Goal: Check status

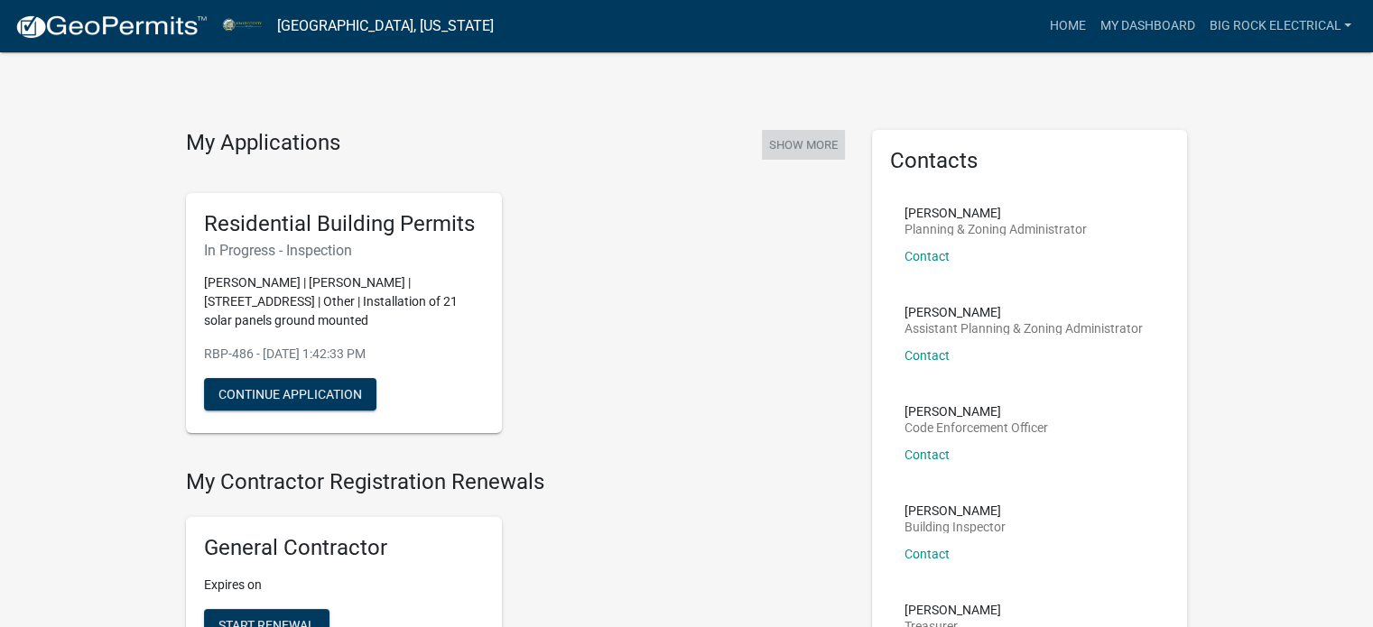
click at [832, 131] on button "Show More" at bounding box center [803, 145] width 83 height 30
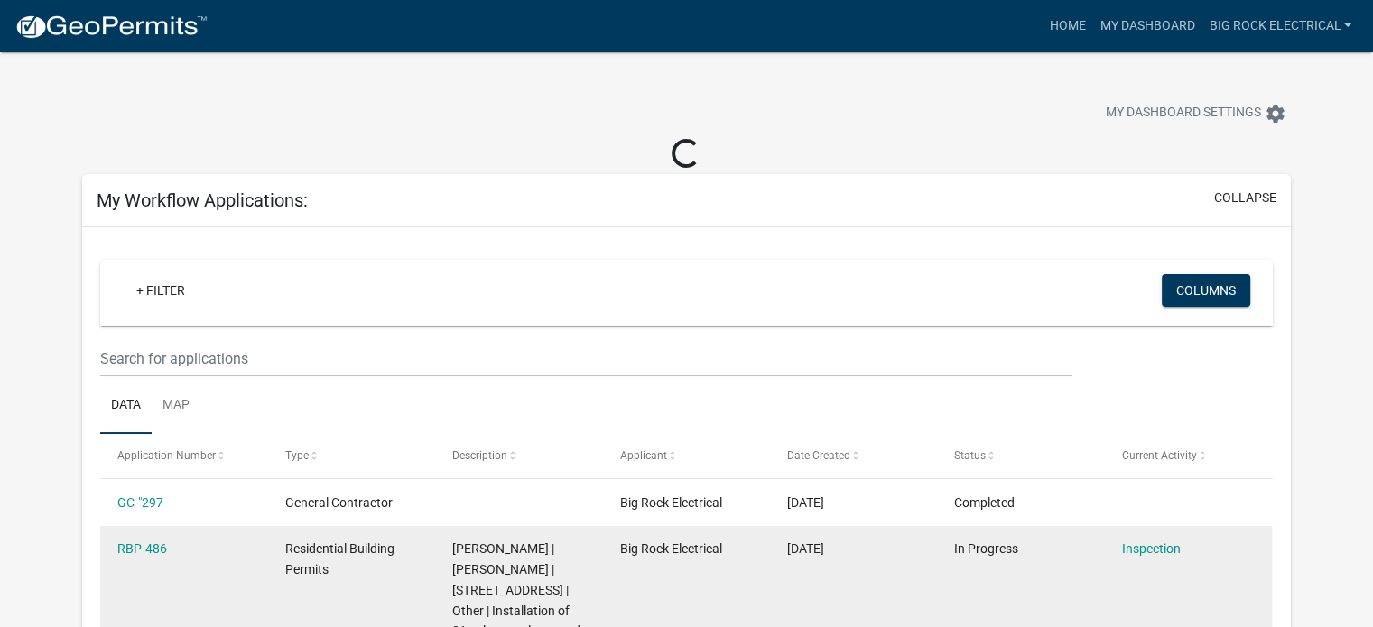
scroll to position [329, 0]
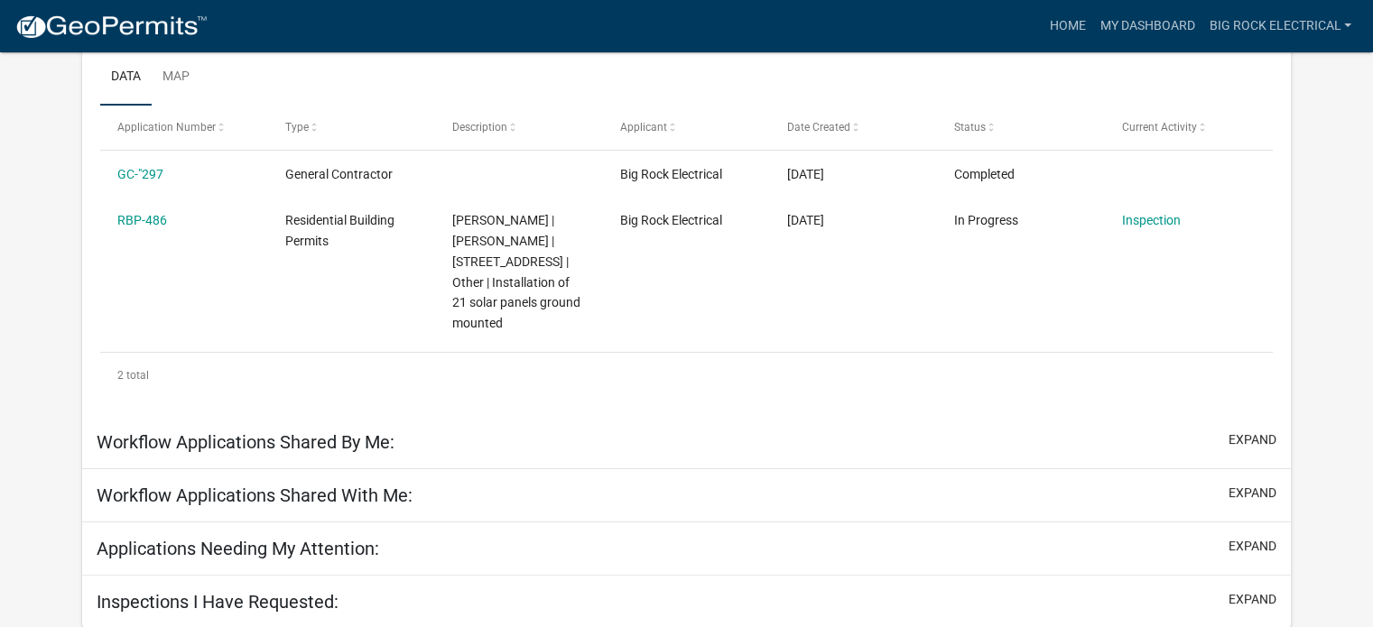
click at [265, 601] on h5 "Inspections I Have Requested:" at bounding box center [218, 602] width 242 height 22
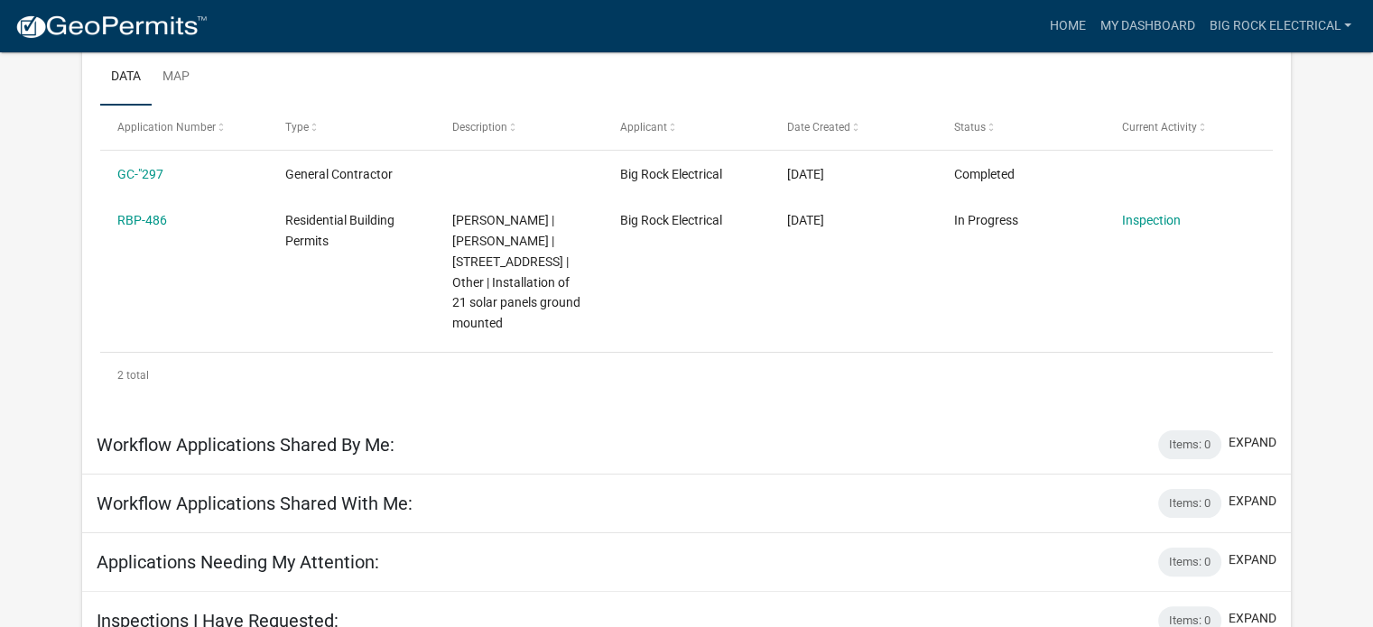
click at [1261, 598] on div "Inspections I Have Requested: Items: 0 expand" at bounding box center [686, 621] width 1209 height 59
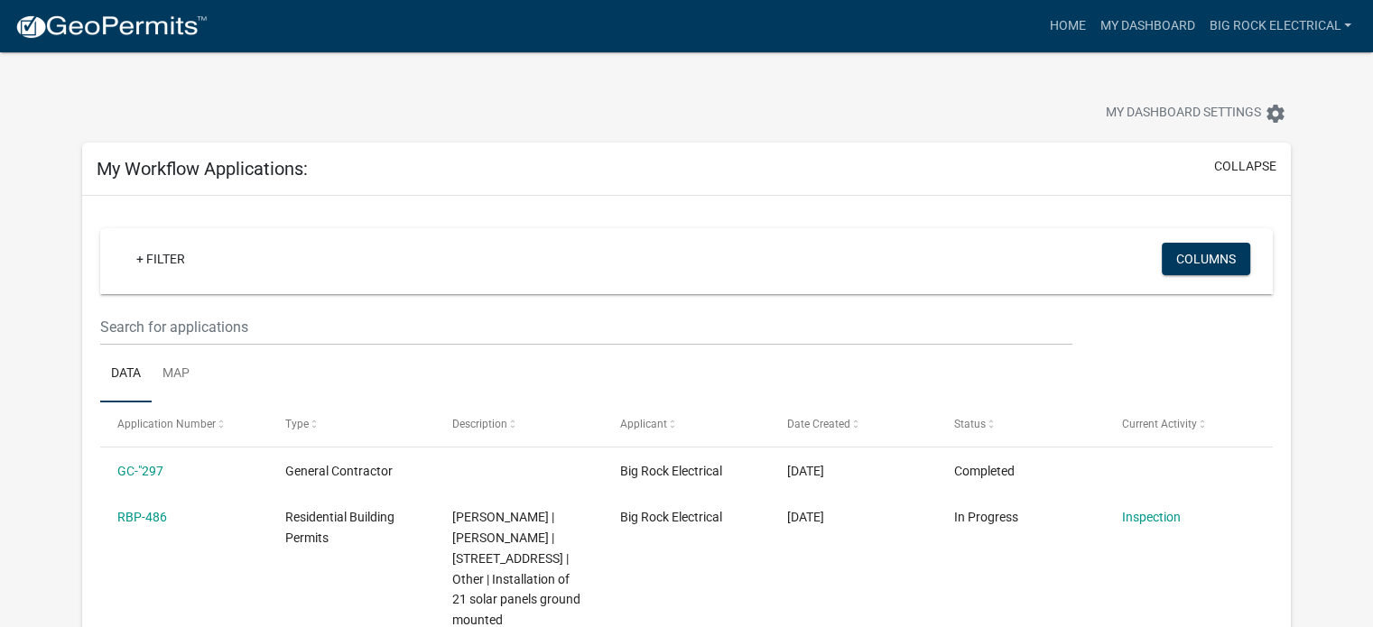
scroll to position [271, 0]
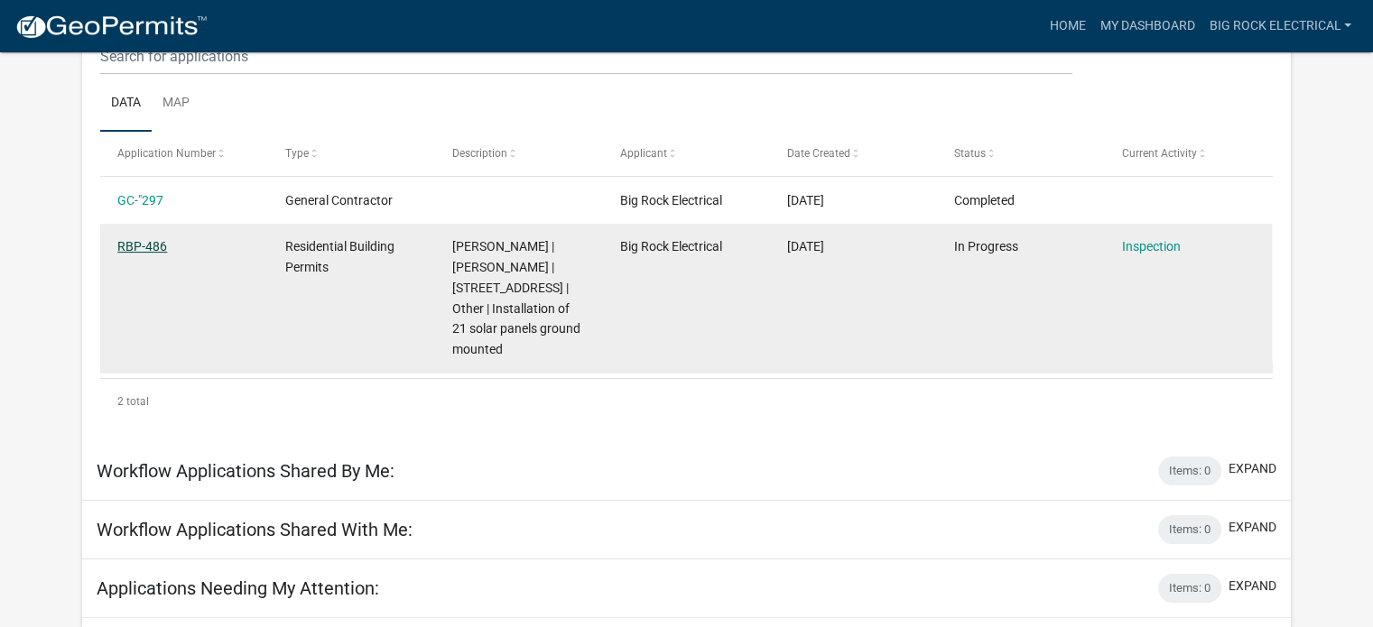
click at [123, 245] on link "RBP-486" at bounding box center [142, 246] width 50 height 14
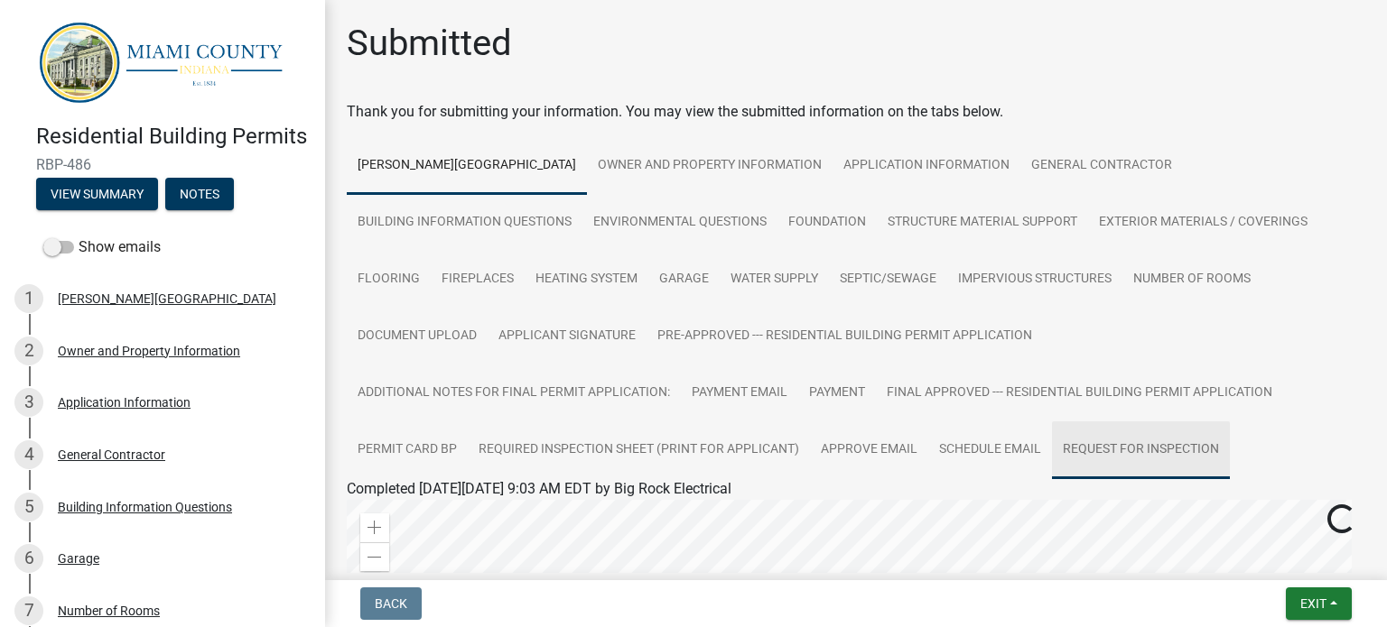
click at [1052, 452] on link "Request for Inspection" at bounding box center [1141, 451] width 178 height 58
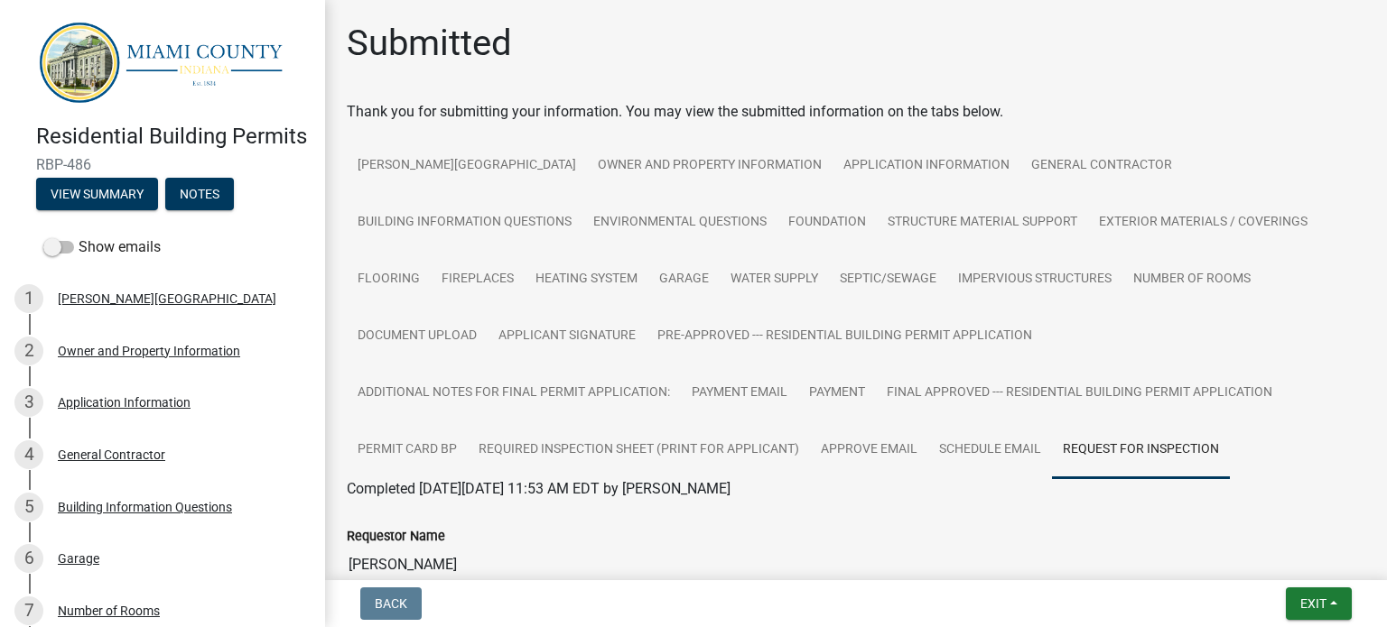
scroll to position [361, 0]
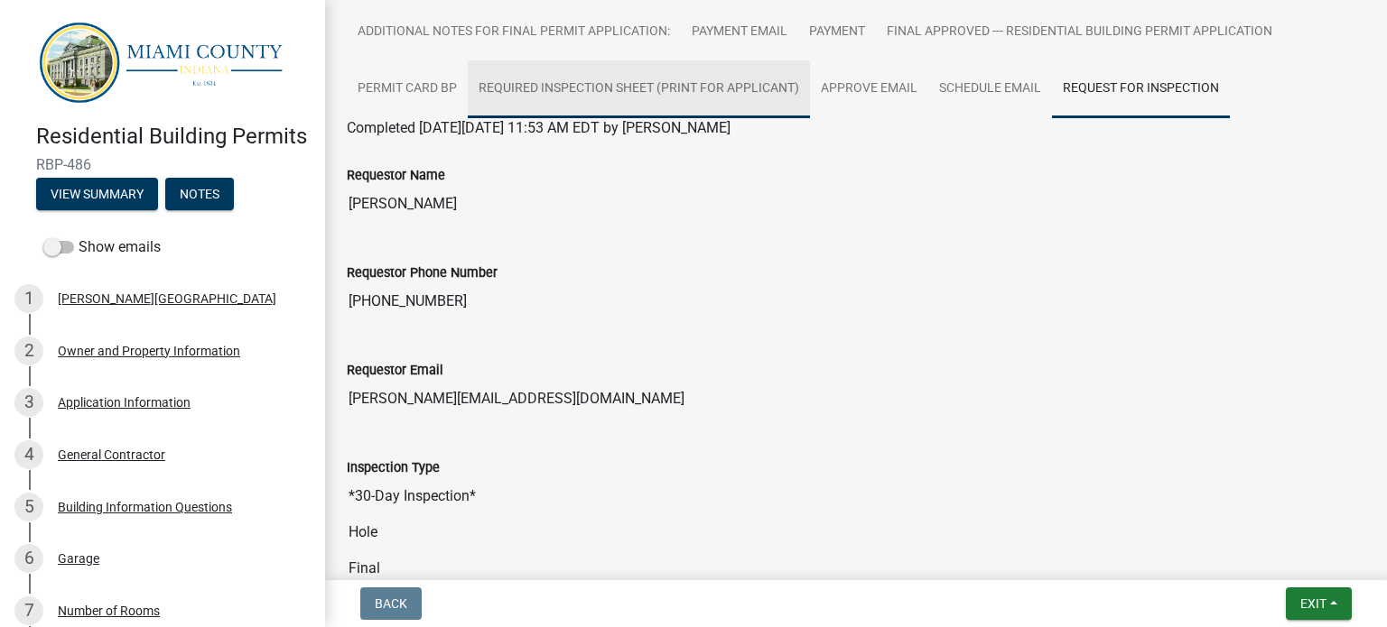
click at [509, 89] on link "Required Inspection Sheet (Print for Applicant)" at bounding box center [639, 89] width 342 height 58
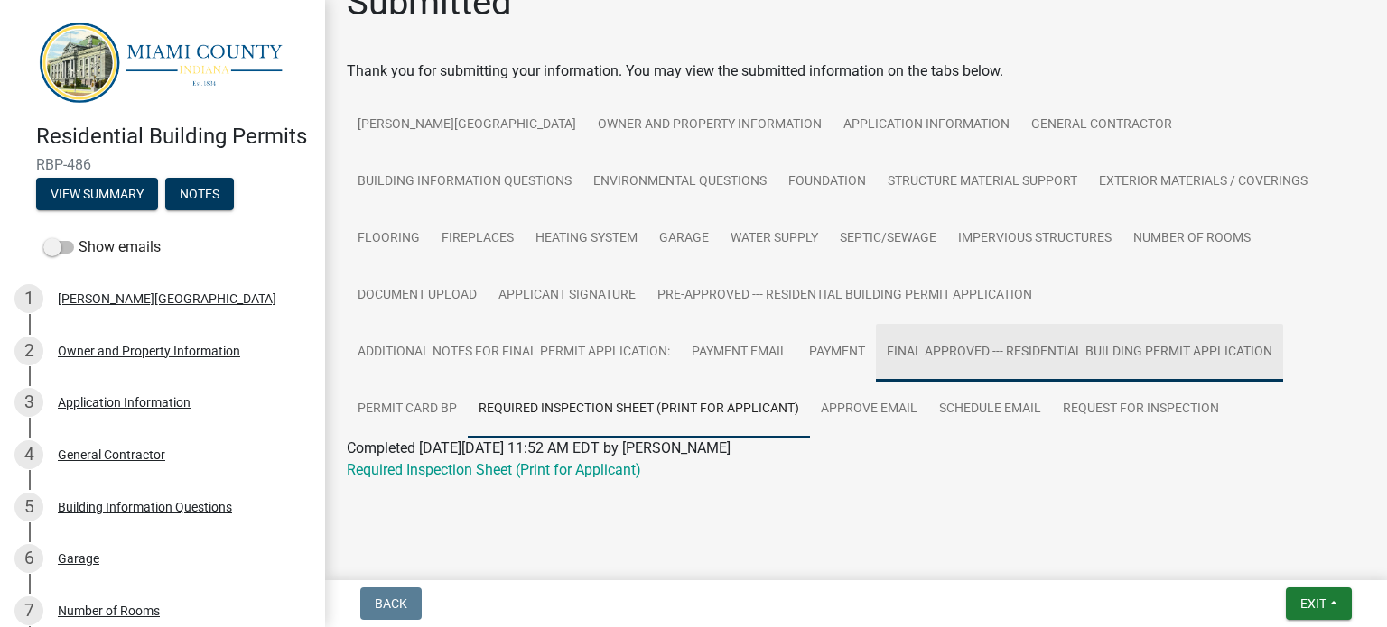
click at [876, 348] on link "FINAL Approved --- Residential Building Permit Application" at bounding box center [1079, 353] width 407 height 58
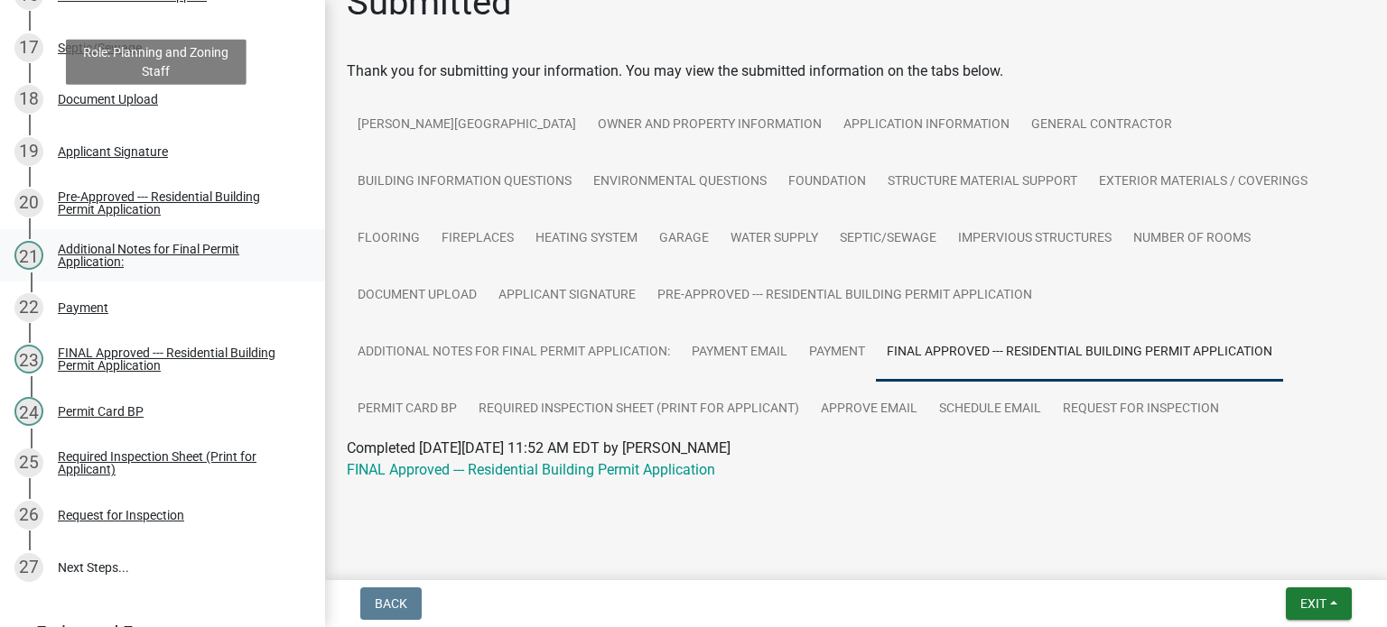
scroll to position [1238, 0]
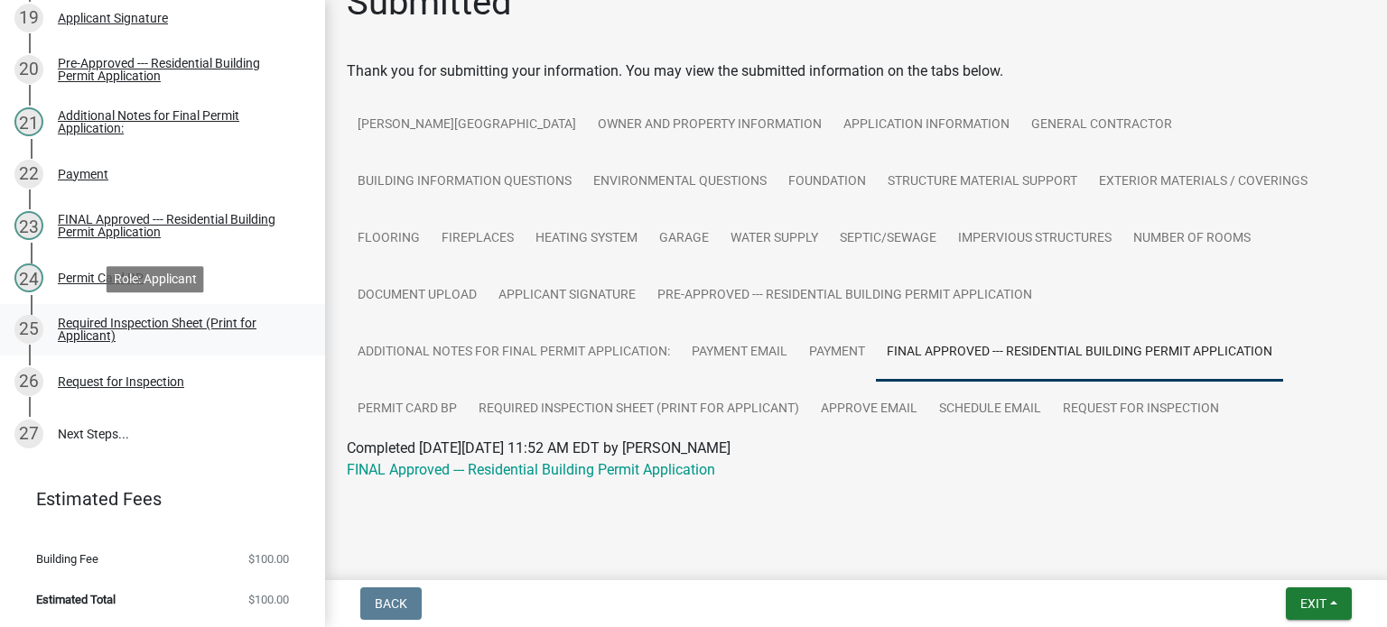
click at [92, 338] on div "Required Inspection Sheet (Print for Applicant)" at bounding box center [177, 329] width 238 height 25
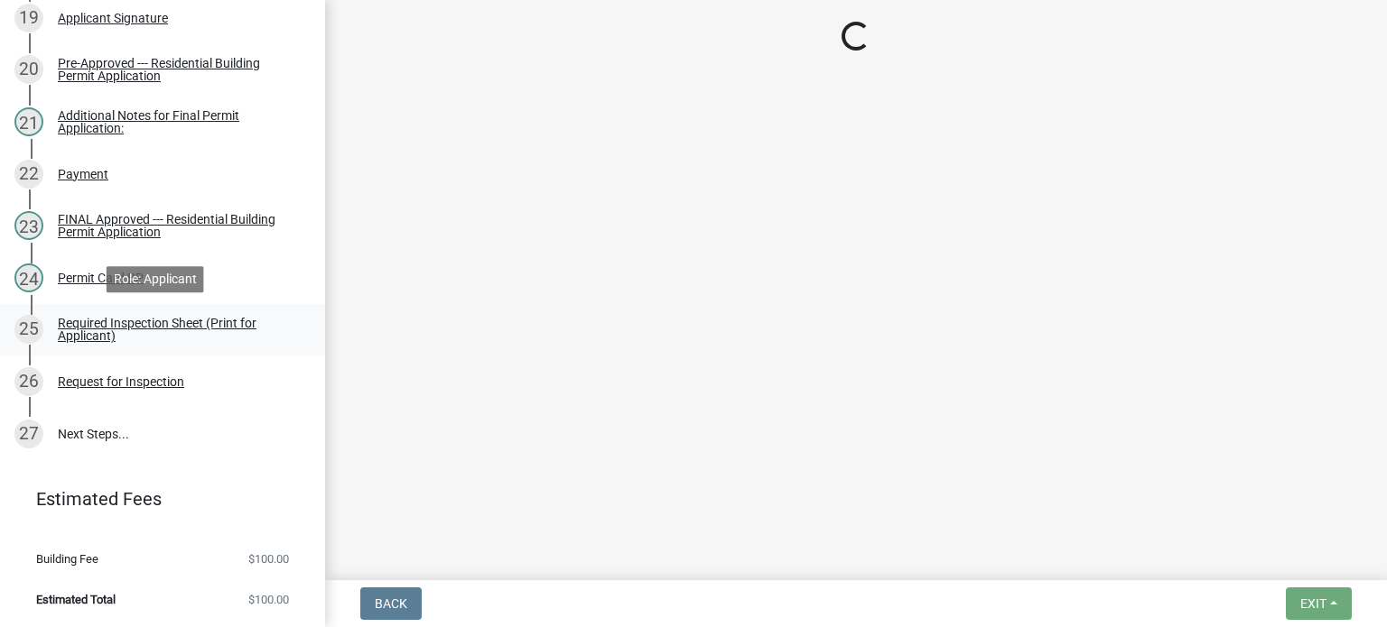
scroll to position [0, 0]
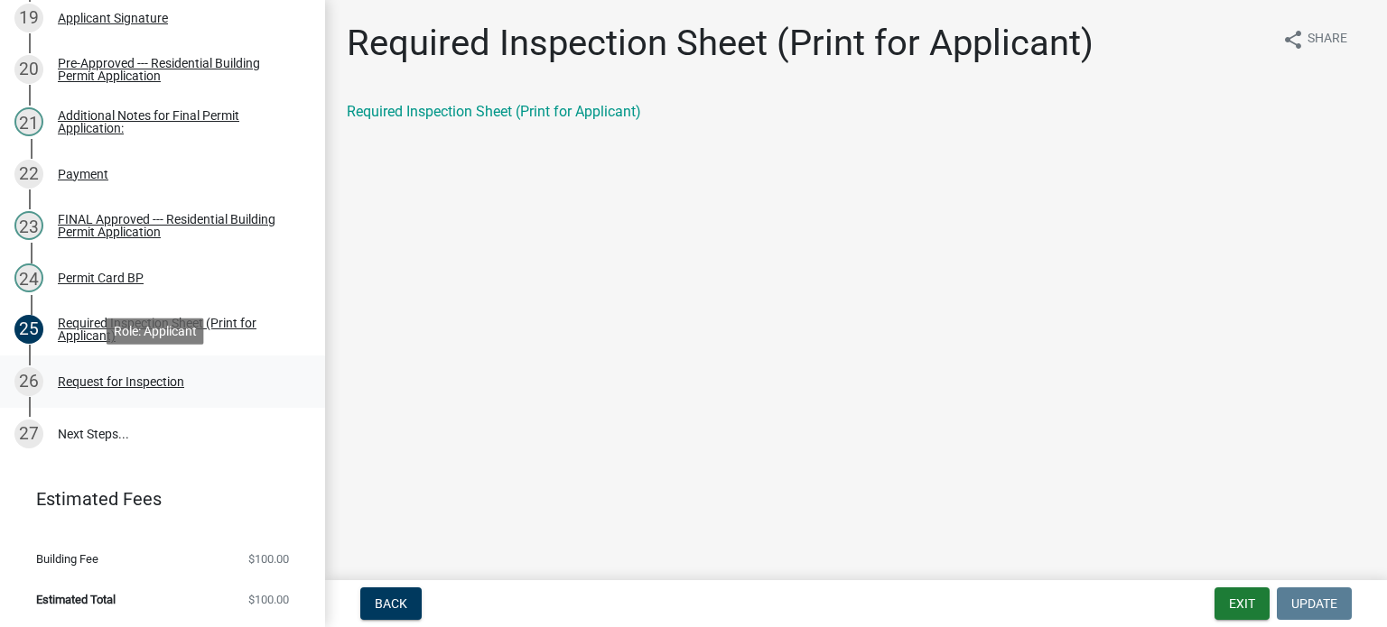
click at [105, 386] on div "Request for Inspection" at bounding box center [121, 382] width 126 height 13
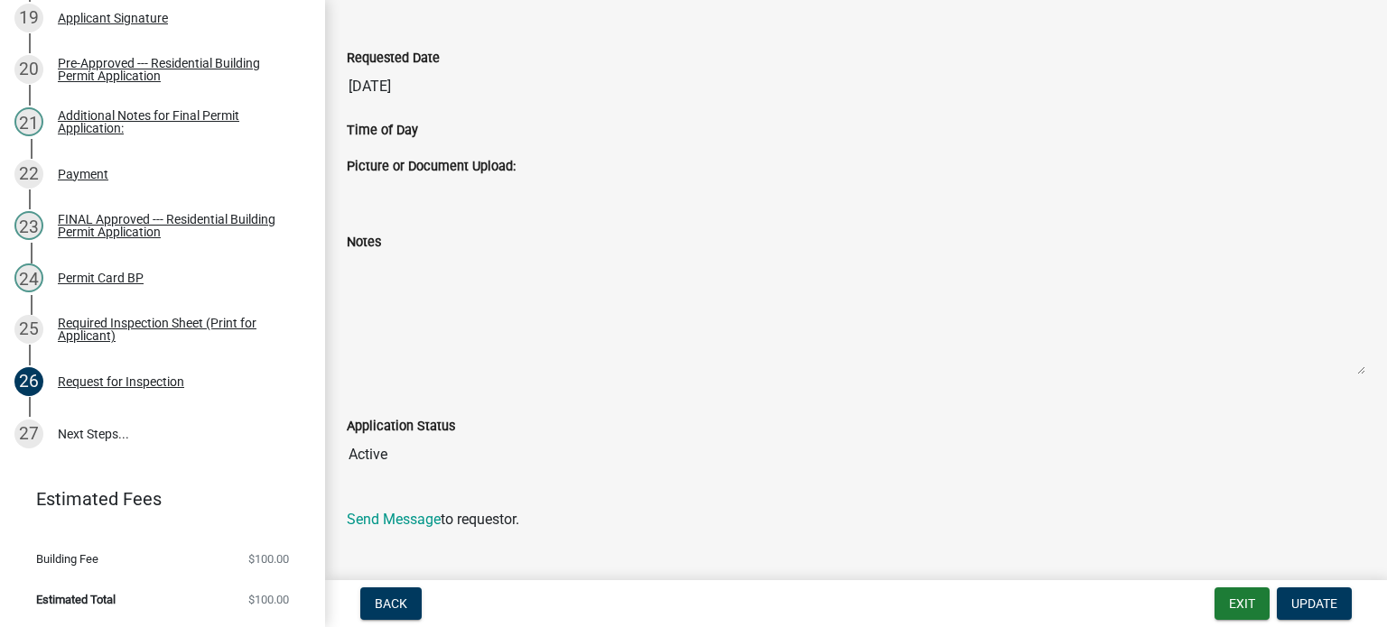
scroll to position [566, 0]
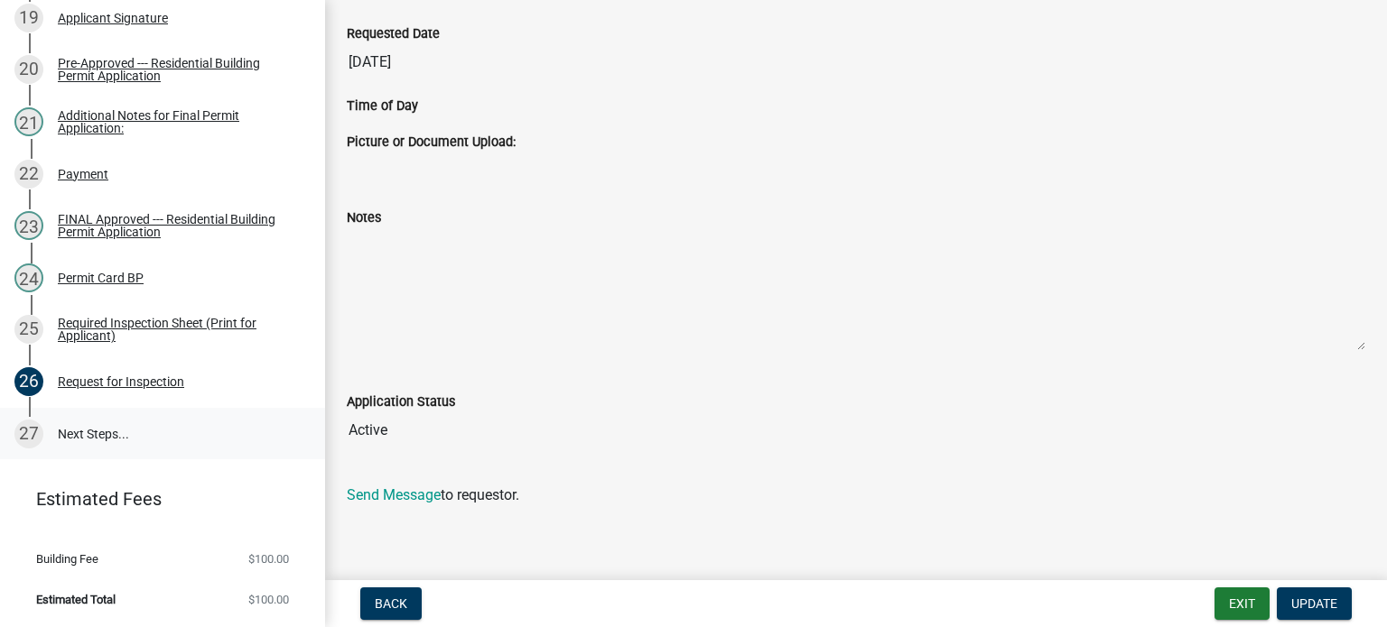
click at [87, 428] on link "27 Next Steps..." at bounding box center [162, 434] width 325 height 52
click at [160, 422] on link "27 Next Steps..." at bounding box center [162, 434] width 325 height 52
